Goal: Task Accomplishment & Management: Manage account settings

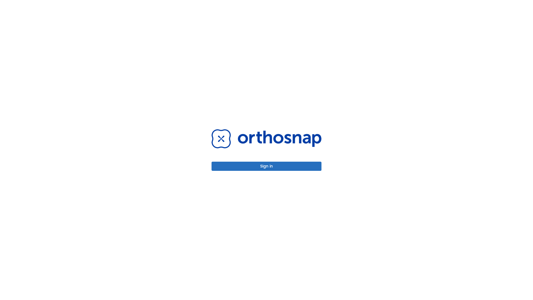
click at [267, 166] on button "Sign in" at bounding box center [267, 166] width 110 height 9
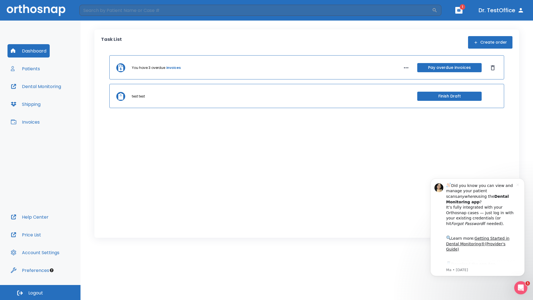
click at [40, 292] on span "Logout" at bounding box center [35, 293] width 15 height 6
